Goal: Transaction & Acquisition: Purchase product/service

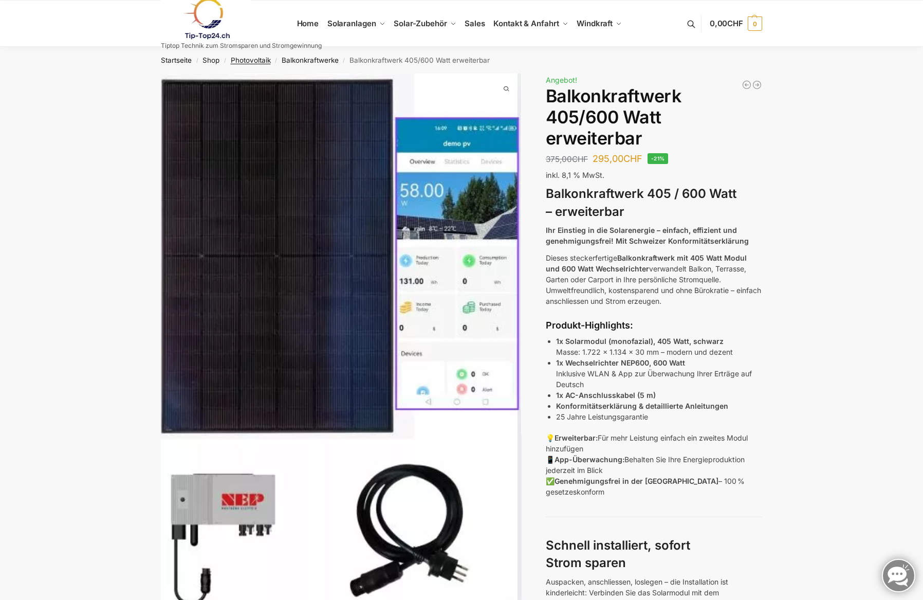
click at [254, 61] on link "Photovoltaik" at bounding box center [251, 60] width 40 height 8
click at [311, 62] on link "Balkonkraftwerke" at bounding box center [310, 60] width 57 height 8
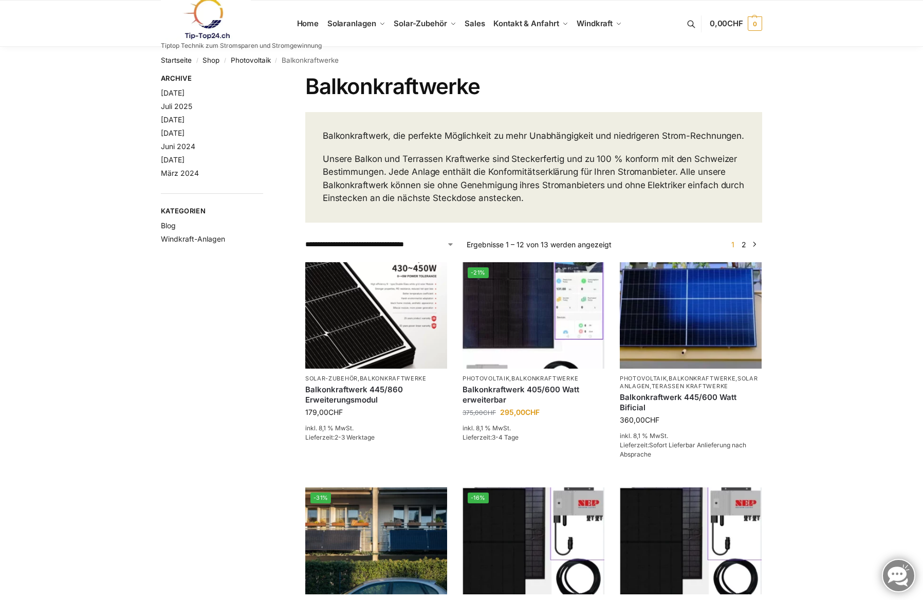
click at [458, 250] on div "**********" at bounding box center [533, 244] width 457 height 11
select select "**********"
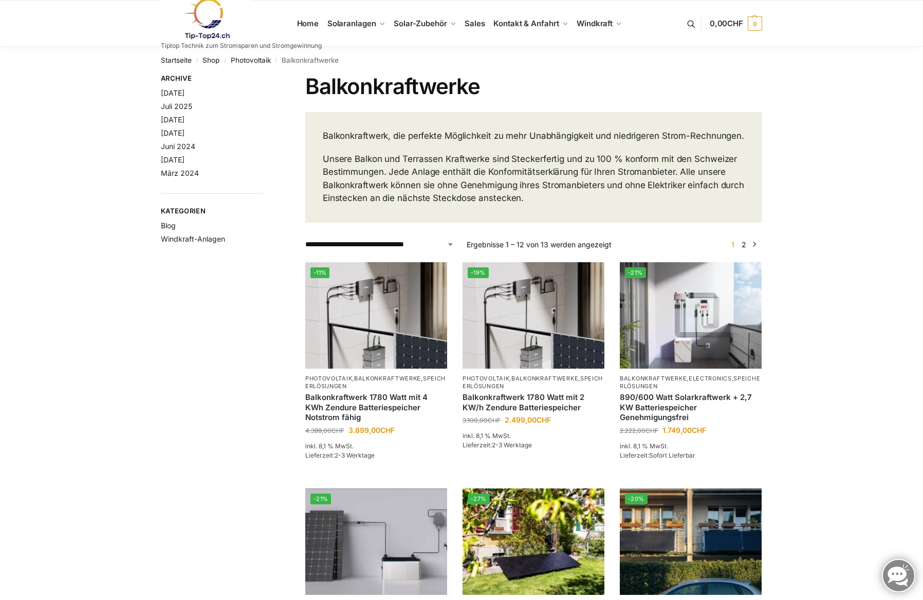
scroll to position [16, 0]
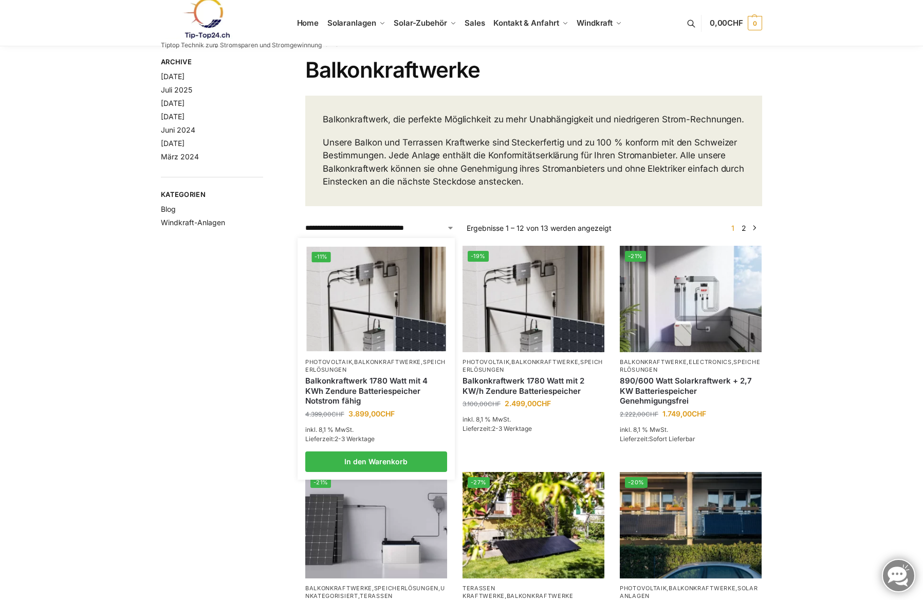
click at [358, 327] on img at bounding box center [375, 298] width 139 height 104
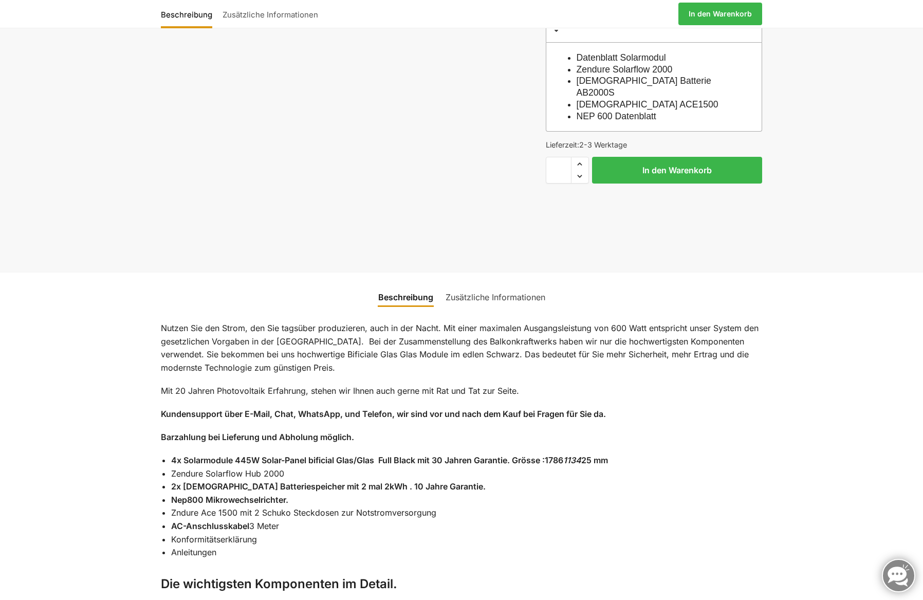
scroll to position [637, 0]
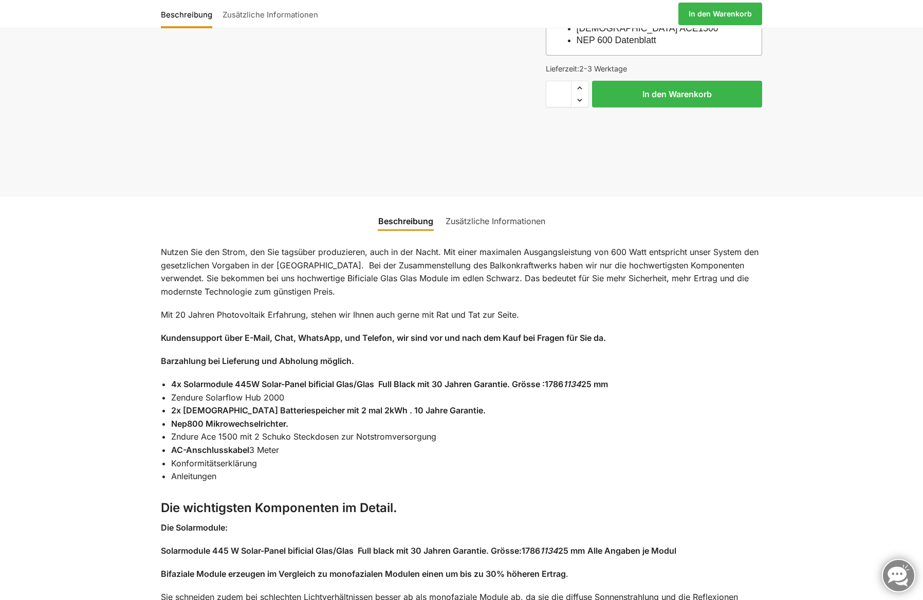
click at [489, 209] on link "Zusätzliche Informationen" at bounding box center [495, 221] width 112 height 25
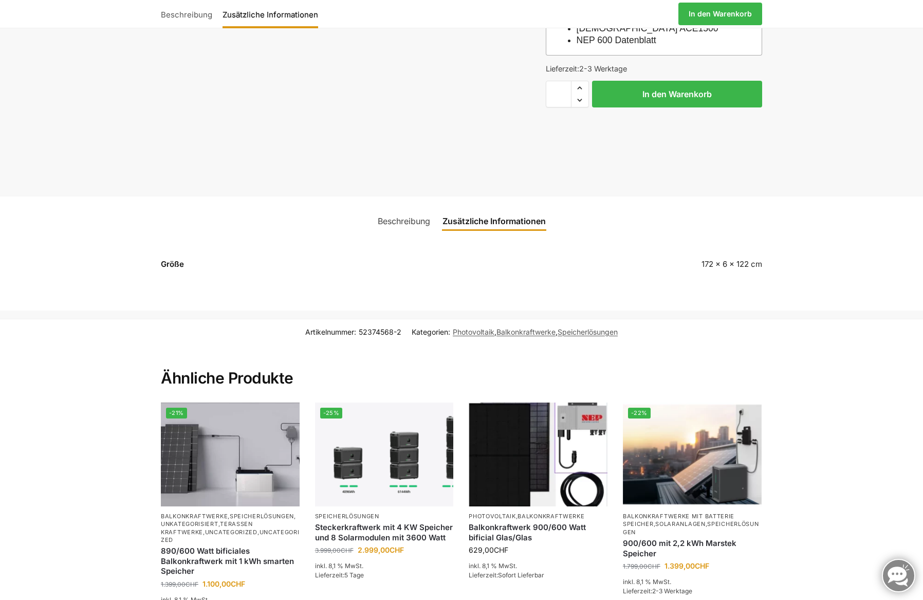
click at [488, 209] on link "Zusätzliche Informationen" at bounding box center [494, 221] width 116 height 25
click at [399, 209] on link "Beschreibung" at bounding box center [404, 221] width 65 height 25
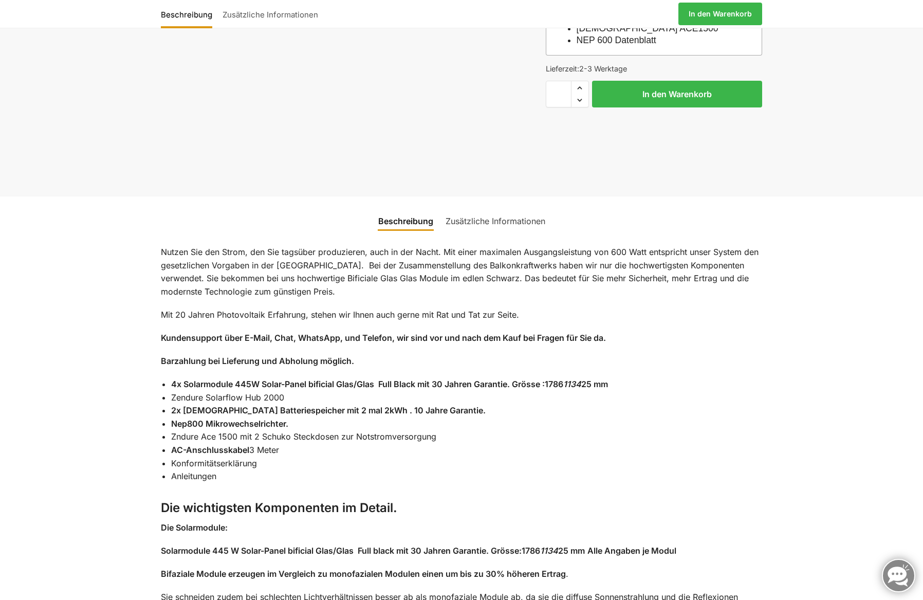
click at [483, 209] on link "Zusätzliche Informationen" at bounding box center [495, 221] width 112 height 25
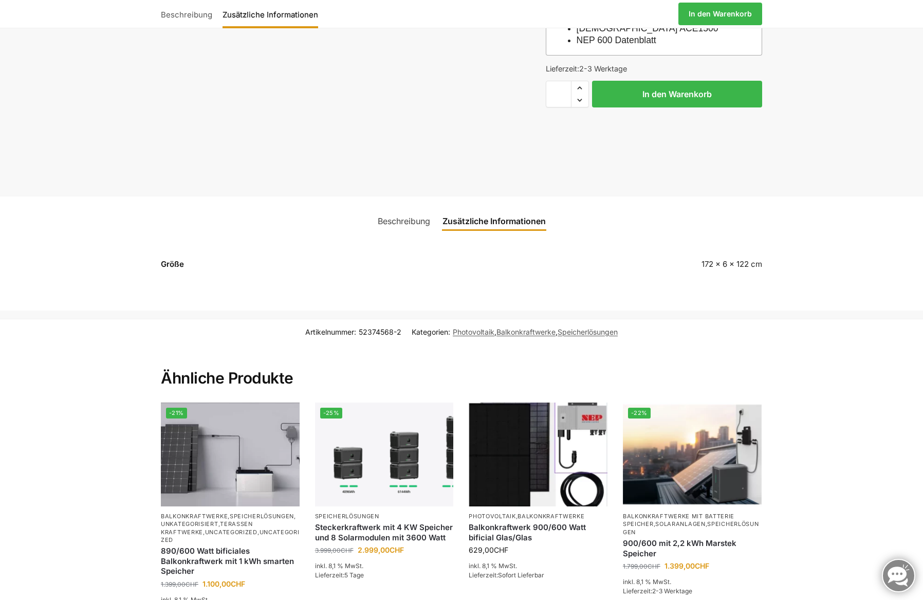
click at [393, 209] on link "Beschreibung" at bounding box center [404, 221] width 65 height 25
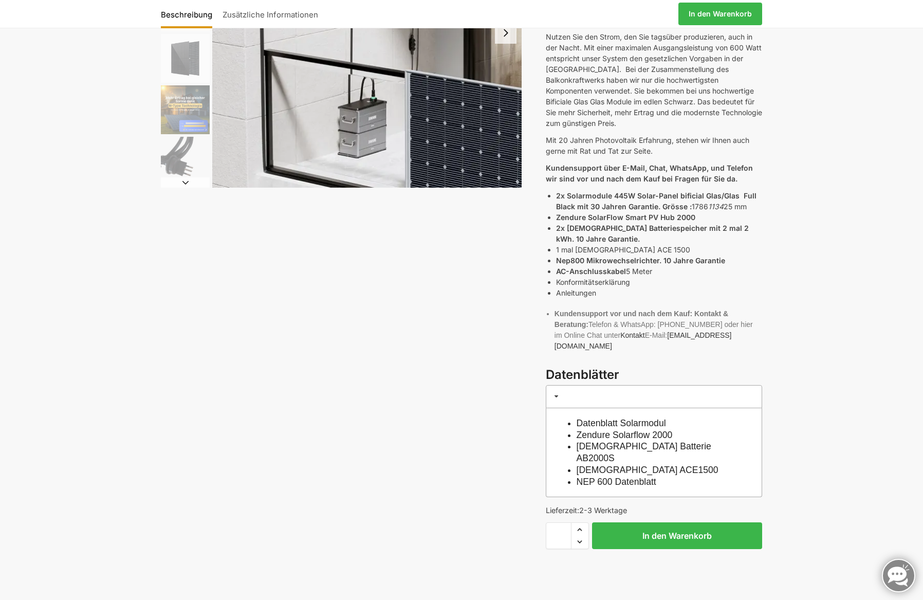
scroll to position [0, 0]
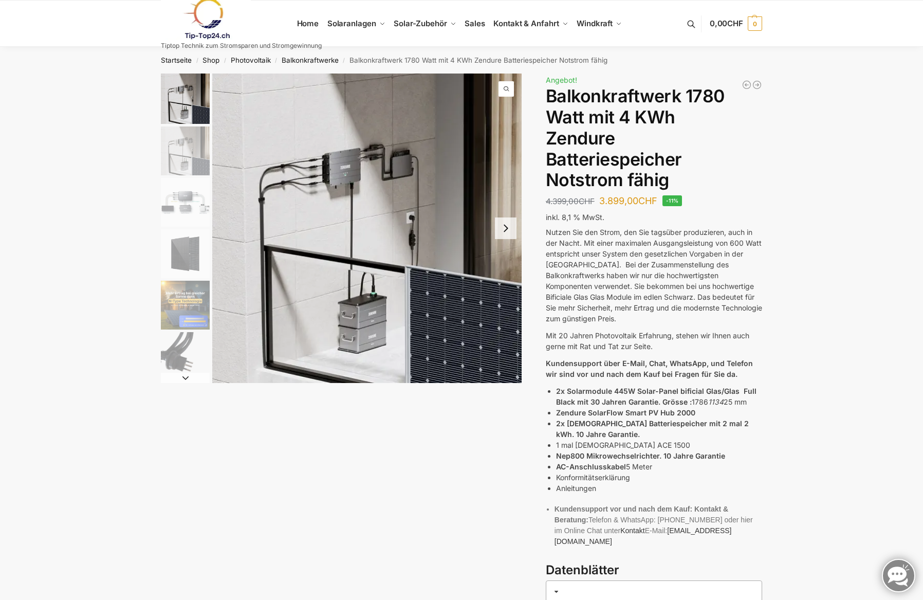
click at [305, 67] on nav "Startseite / Shop / Photovoltaik / Balkonkraftwerke / Balkonkraftwerk 1780 Watt…" at bounding box center [462, 60] width 638 height 27
click at [306, 65] on nav "Startseite / Shop / Photovoltaik / Balkonkraftwerke / Balkonkraftwerk 1780 Watt…" at bounding box center [462, 60] width 638 height 27
click at [309, 59] on link "Balkonkraftwerke" at bounding box center [310, 60] width 57 height 8
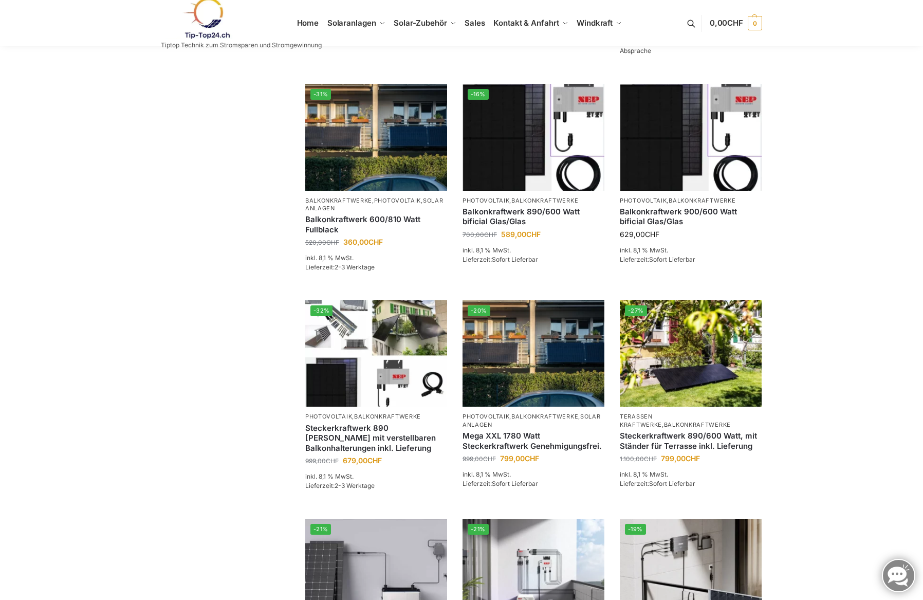
scroll to position [574, 0]
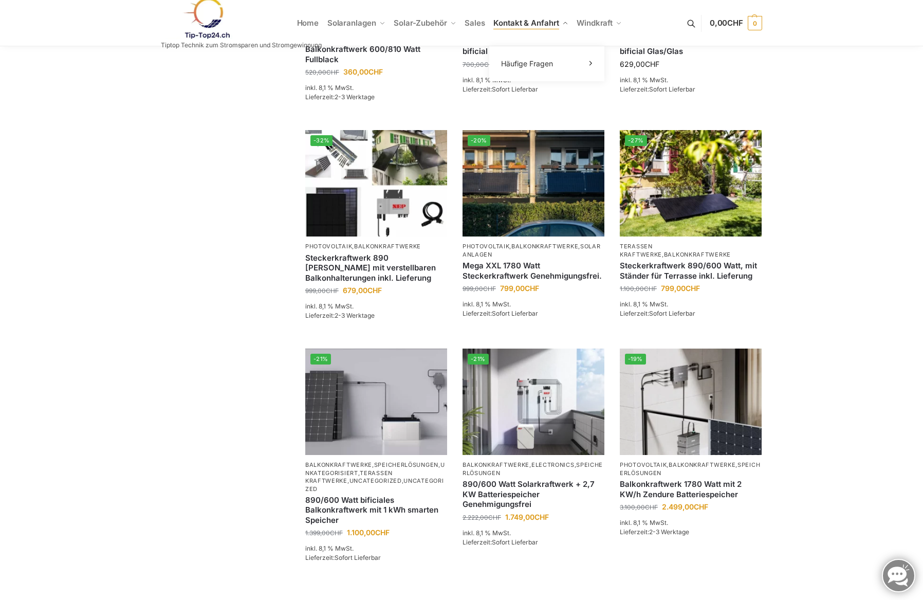
click at [506, 0] on link "Kontakt & Anfahrt" at bounding box center [530, 23] width 83 height 46
